Goal: Task Accomplishment & Management: Manage account settings

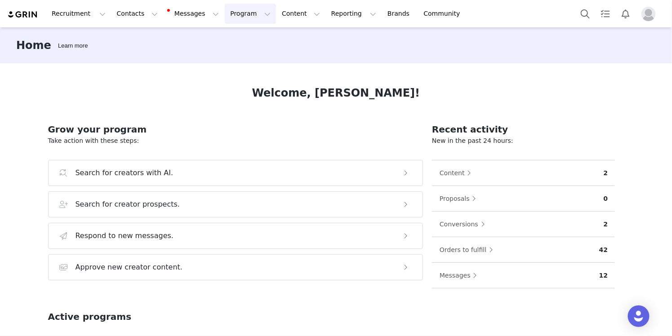
click at [237, 19] on button "Program Program" at bounding box center [250, 14] width 51 height 20
click at [231, 39] on p "Activations" at bounding box center [235, 39] width 35 height 9
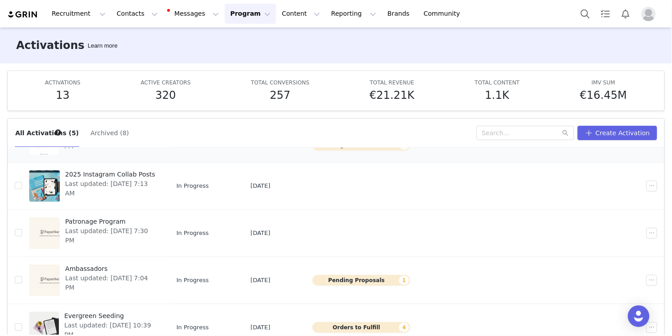
scroll to position [47, 0]
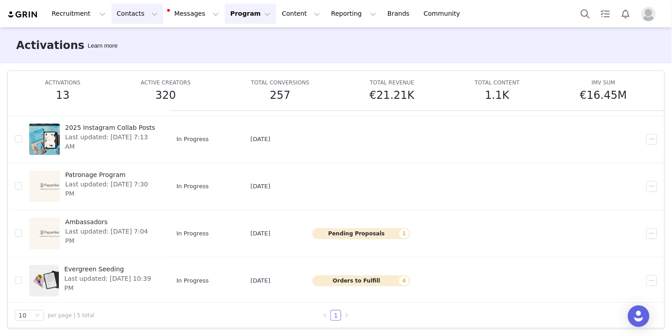
click at [127, 12] on button "Contacts Contacts" at bounding box center [138, 14] width 52 height 20
click at [118, 44] on p "Creators" at bounding box center [125, 39] width 27 height 9
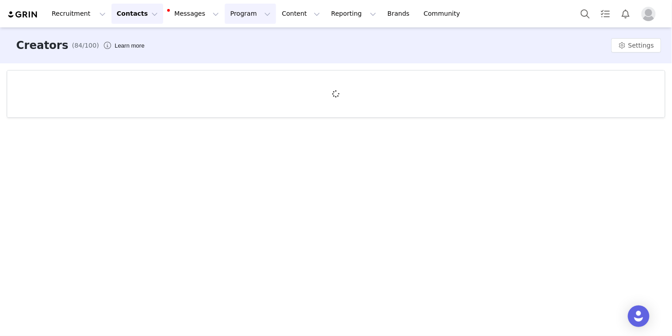
click at [240, 21] on button "Program Program" at bounding box center [250, 14] width 51 height 20
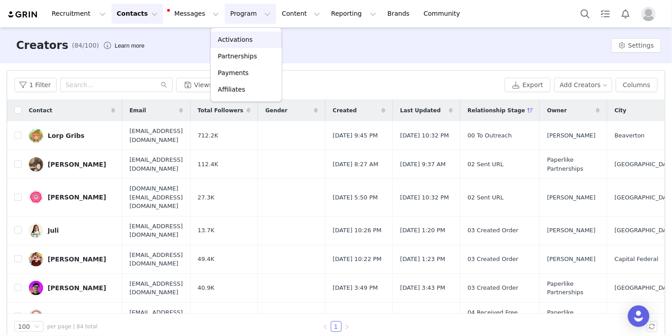
click at [232, 43] on p "Activations" at bounding box center [235, 39] width 35 height 9
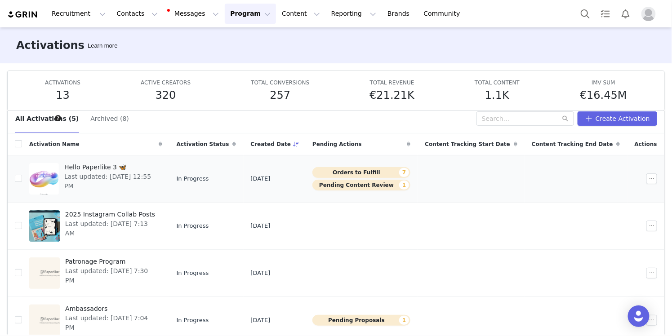
scroll to position [10, 0]
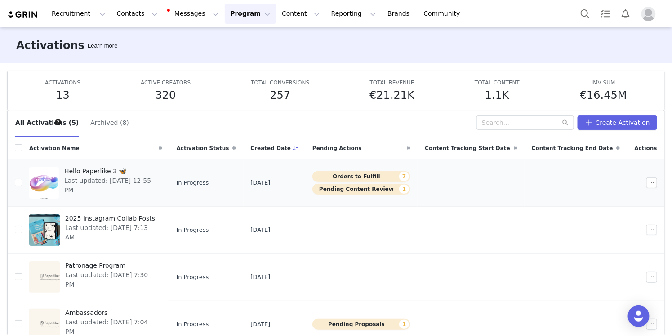
click at [143, 177] on span "Last updated: [DATE] 12:55 PM" at bounding box center [110, 185] width 93 height 19
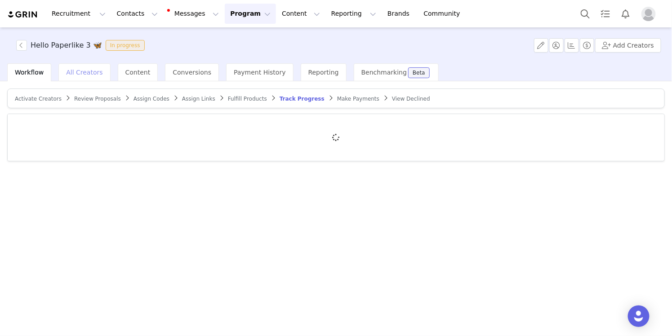
click at [94, 77] on div "All Creators" at bounding box center [84, 72] width 52 height 18
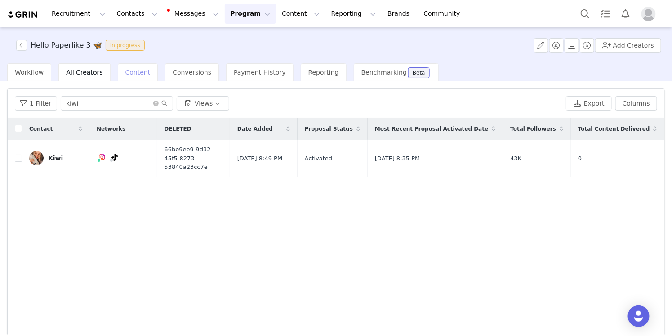
click at [141, 74] on span "Content" at bounding box center [137, 72] width 25 height 7
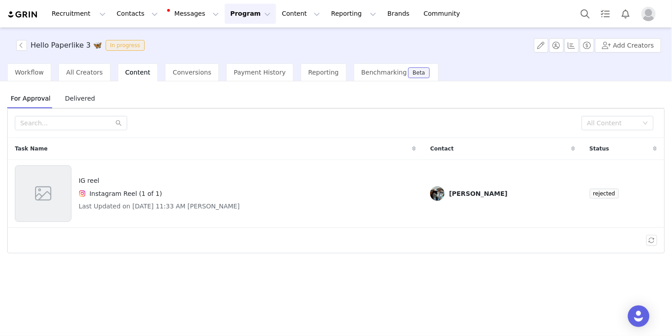
click at [81, 102] on span "Delivered" at bounding box center [79, 98] width 37 height 14
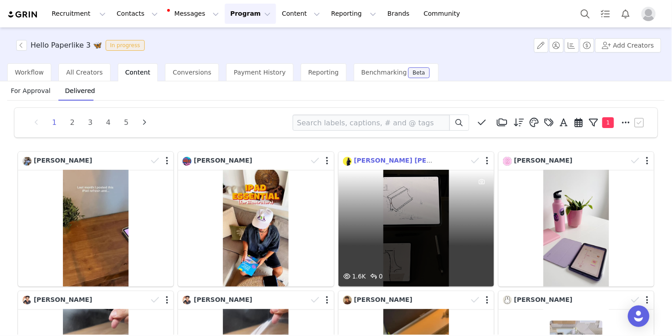
scroll to position [45, 0]
